Goal: Task Accomplishment & Management: Manage account settings

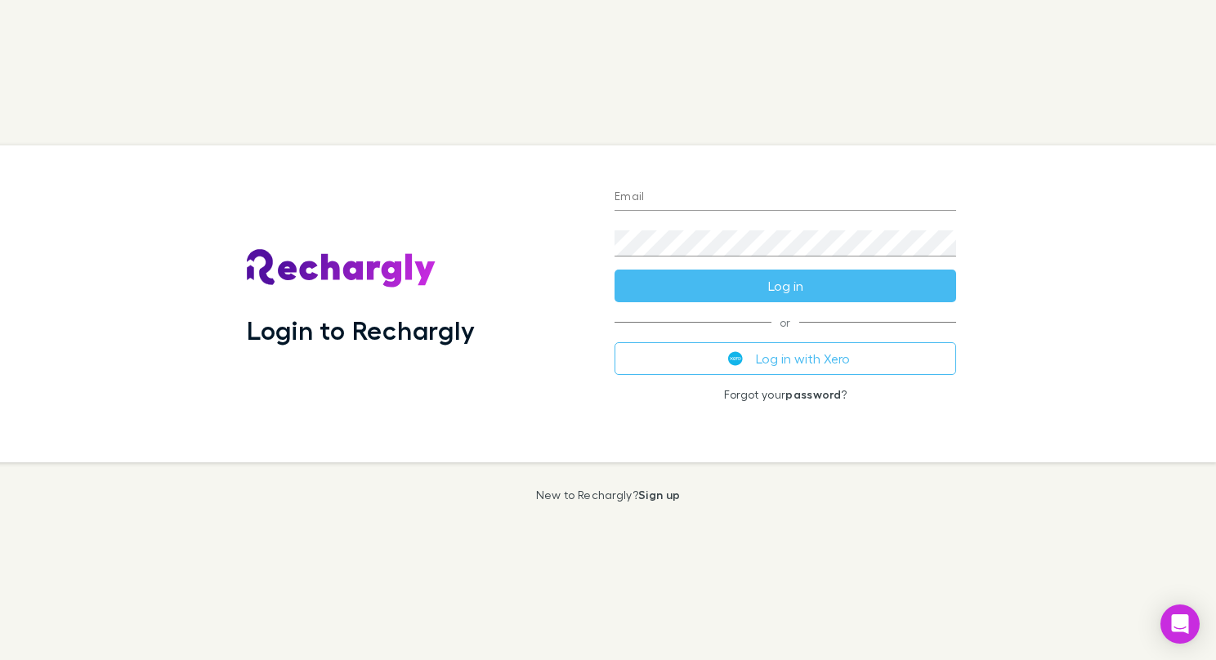
click at [985, 445] on div "Login to Rechargly Email Password Log in or Log in with Xero Forgot your passwo…" at bounding box center [601, 303] width 1229 height 317
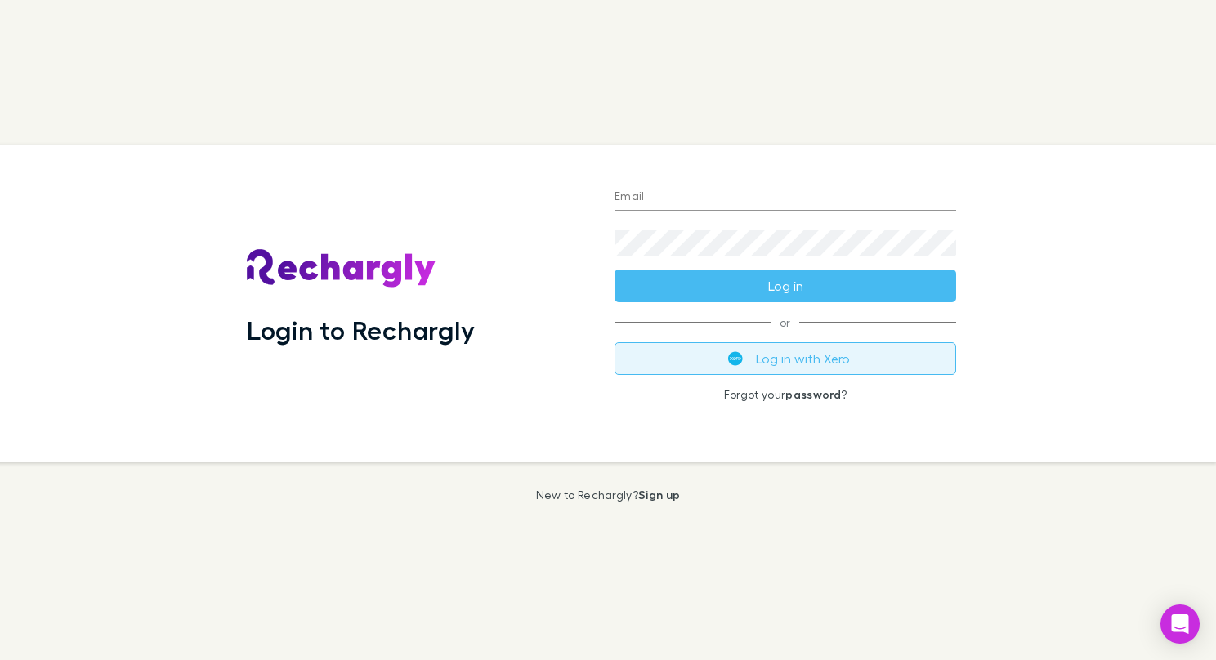
click at [813, 358] on button "Log in with Xero" at bounding box center [786, 358] width 342 height 33
click at [849, 355] on button "Log in with Xero" at bounding box center [786, 358] width 342 height 33
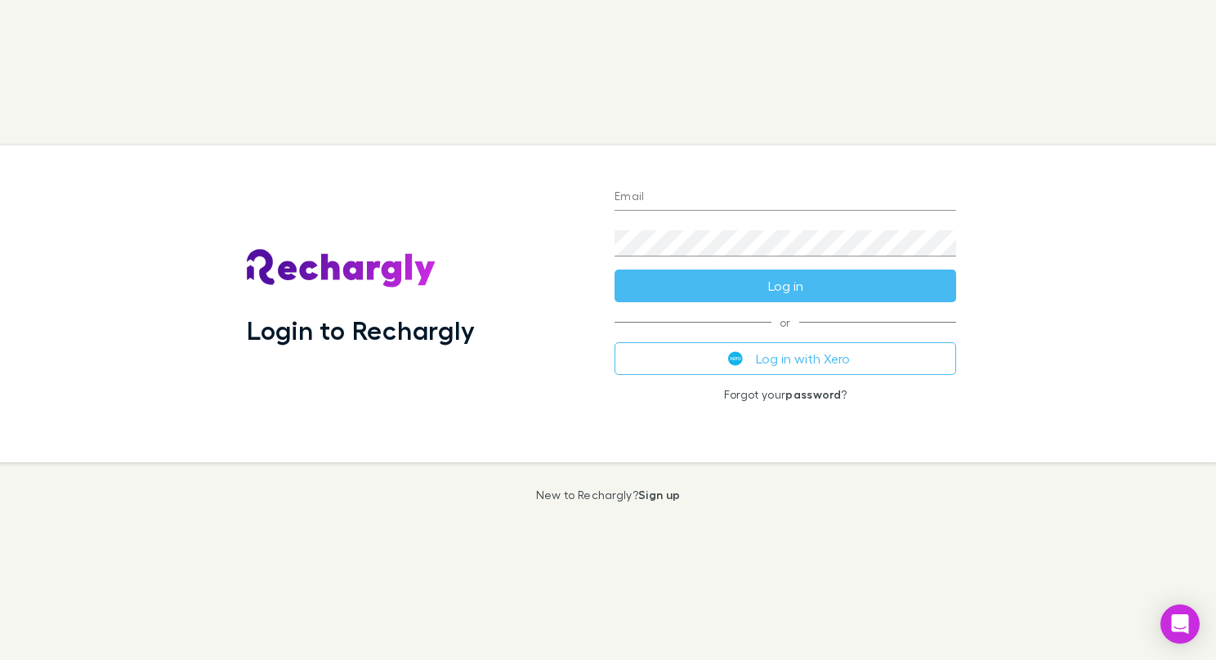
click at [359, 344] on h1 "Login to Rechargly" at bounding box center [361, 330] width 228 height 31
